Goal: Information Seeking & Learning: Learn about a topic

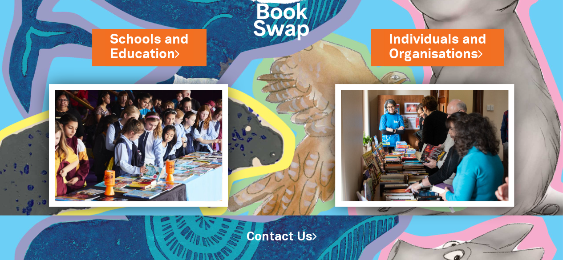
scroll to position [78, 0]
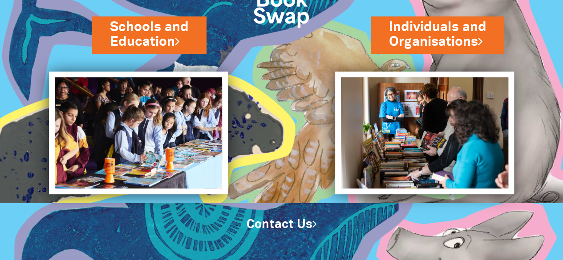
drag, startPoint x: 568, startPoint y: 28, endPoint x: 569, endPoint y: 93, distance: 65.0
click at [563, 93] on html "Schools and Education Individuals and Organisations Contact Us" at bounding box center [281, 52] width 563 height 260
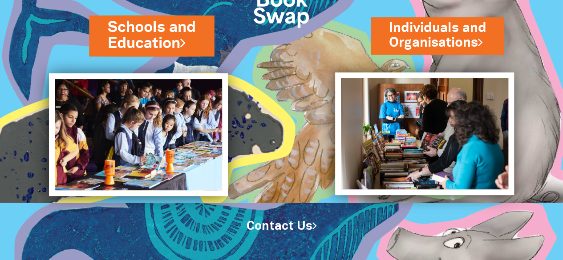
click at [175, 36] on link "Schools and Education" at bounding box center [152, 35] width 88 height 37
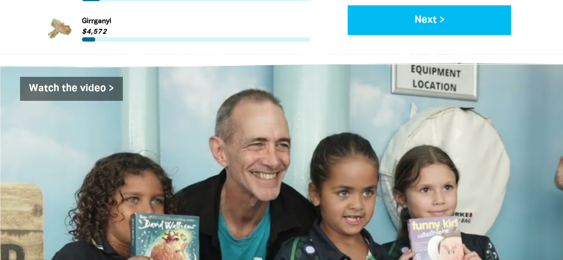
scroll to position [1367, 0]
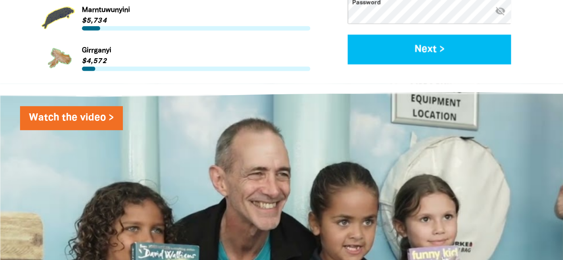
click at [97, 106] on link "Watch the video >" at bounding box center [71, 118] width 103 height 24
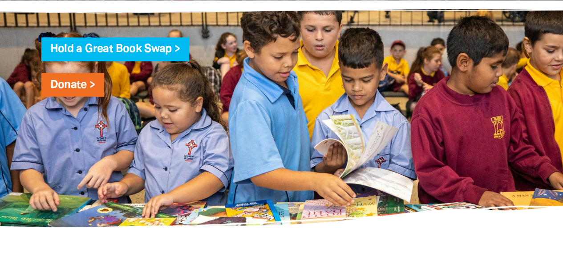
scroll to position [2453, 0]
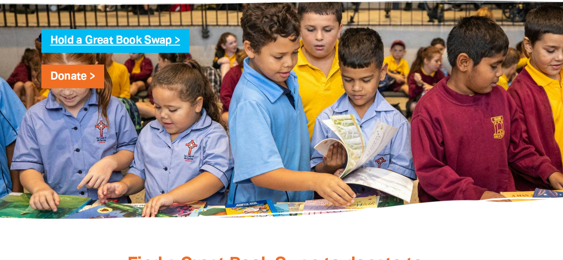
click at [166, 36] on link "Hold a Great Book Swap >" at bounding box center [115, 41] width 130 height 10
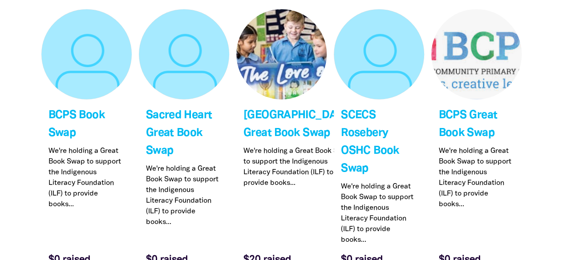
scroll to position [2767, 0]
